Goal: Navigation & Orientation: Find specific page/section

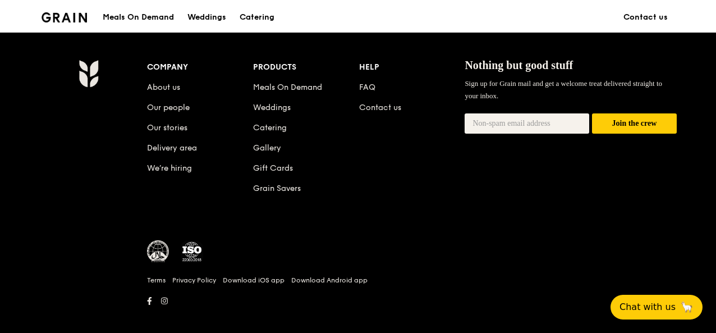
scroll to position [1144, 0]
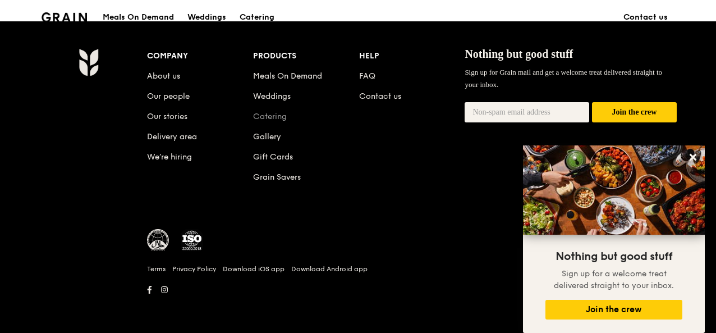
click at [278, 114] on link "Catering" at bounding box center [270, 117] width 34 height 10
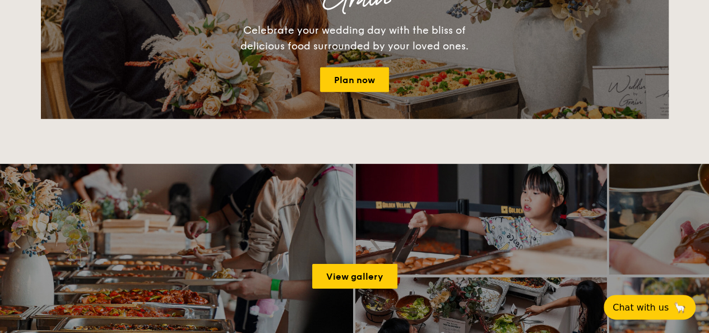
scroll to position [1738, 0]
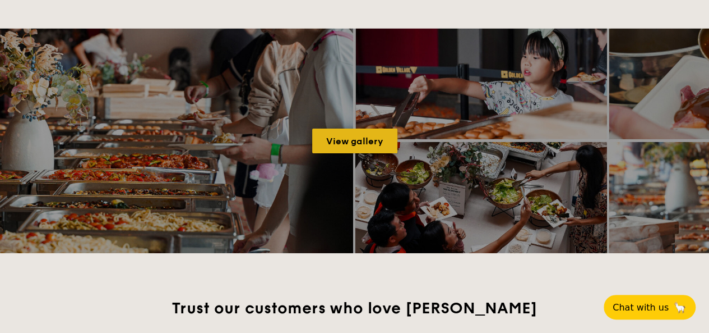
click at [363, 142] on link "View gallery" at bounding box center [354, 140] width 85 height 25
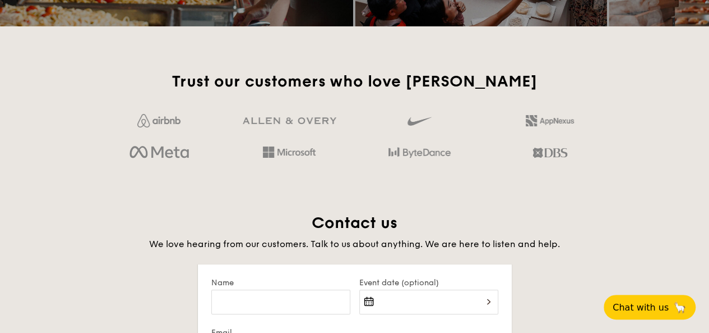
scroll to position [1963, 0]
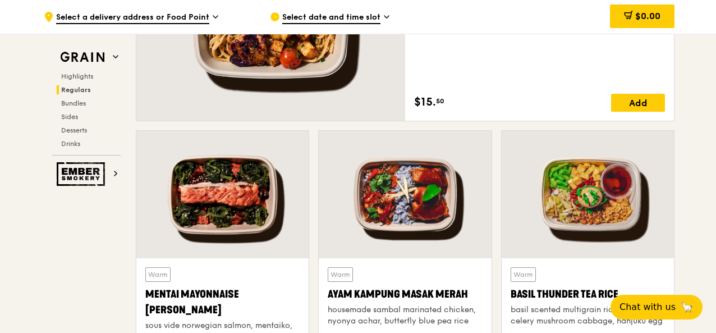
scroll to position [897, 0]
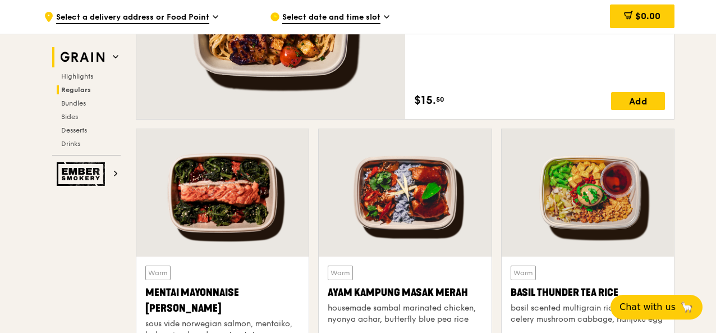
click at [114, 58] on icon at bounding box center [116, 57] width 6 height 6
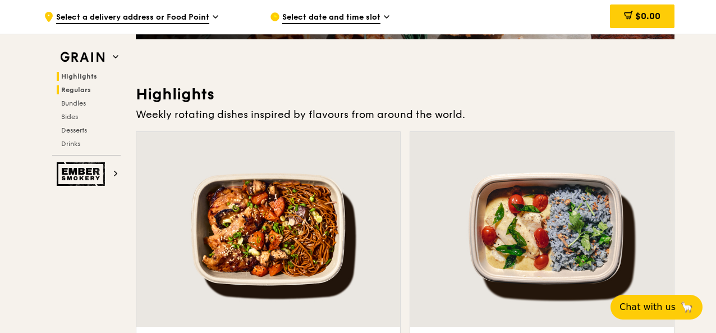
scroll to position [260, 0]
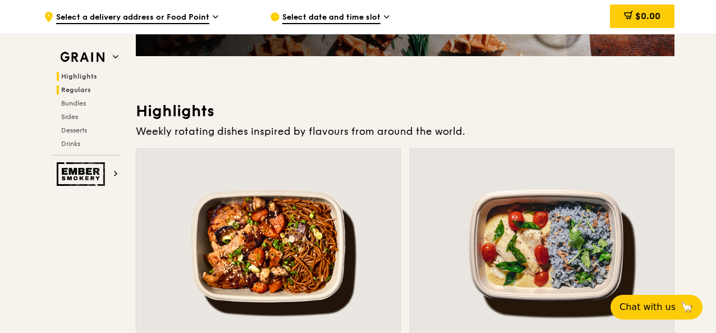
click at [85, 88] on span "Regulars" at bounding box center [76, 90] width 30 height 8
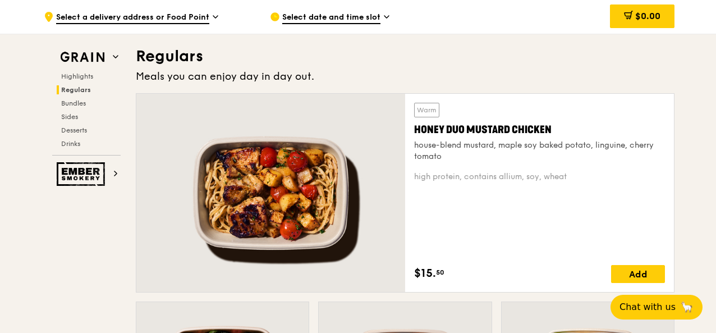
scroll to position [725, 0]
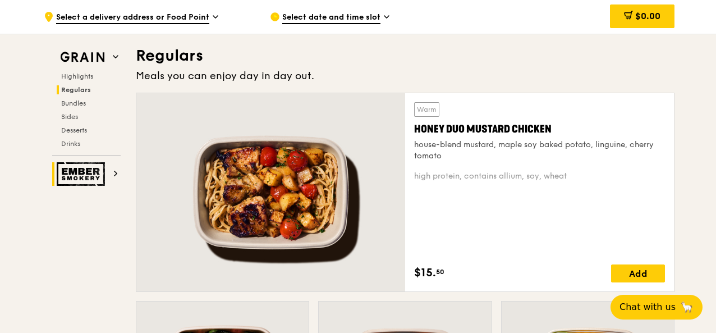
click at [111, 171] on h2 "Ember Smokery" at bounding box center [86, 174] width 68 height 24
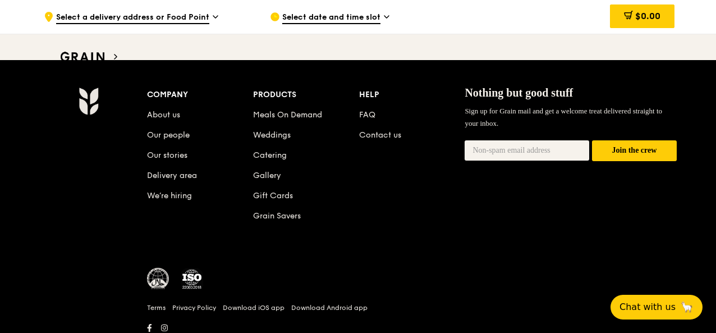
scroll to position [1480, 0]
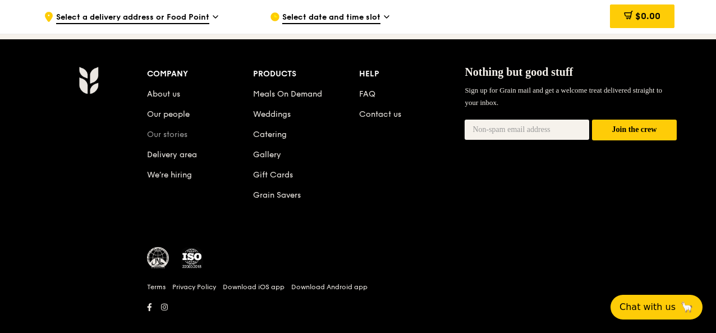
click at [164, 130] on link "Our stories" at bounding box center [167, 135] width 40 height 10
